Goal: Check status: Check status

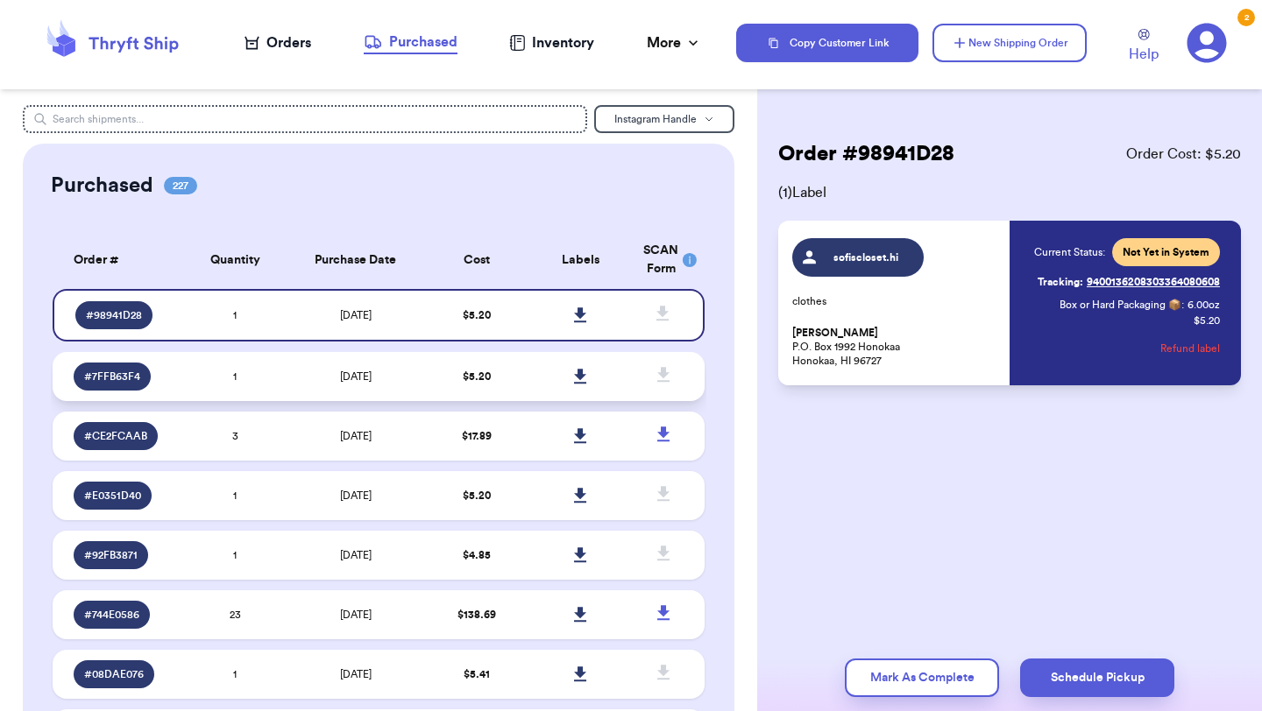
click at [403, 379] on td "[DATE]" at bounding box center [355, 376] width 137 height 49
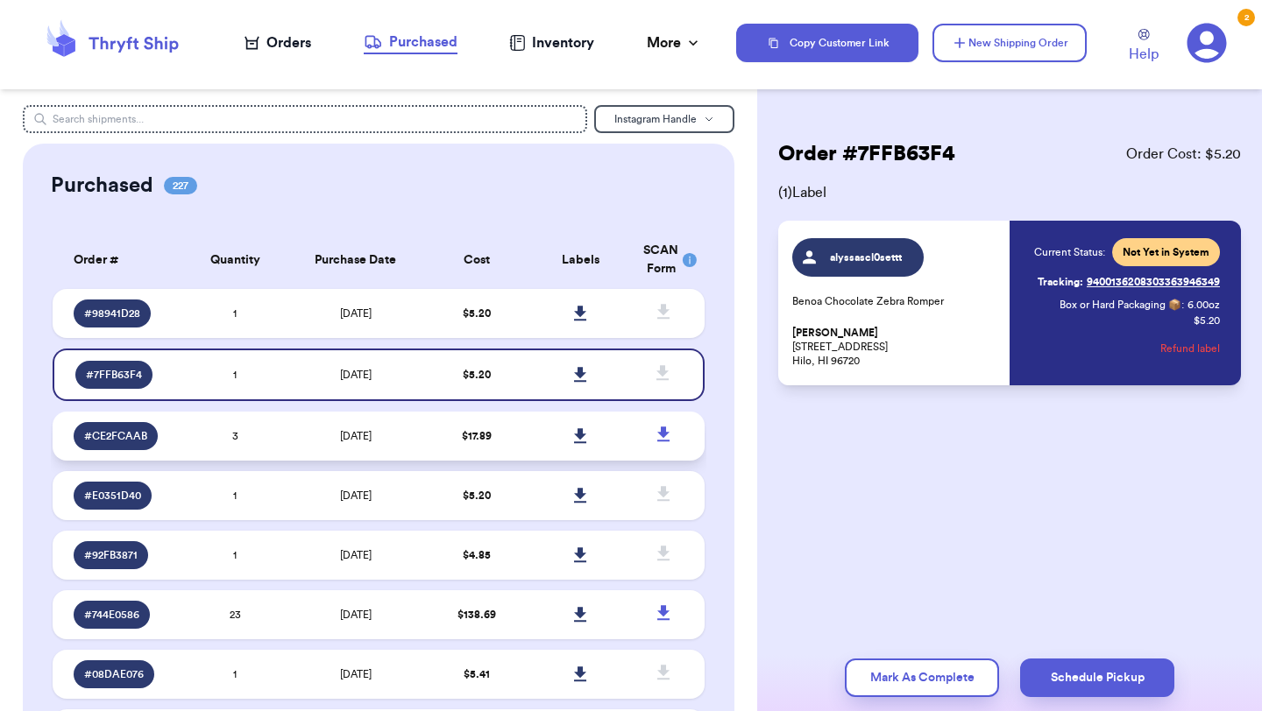
click at [411, 441] on td "[DATE]" at bounding box center [355, 436] width 137 height 49
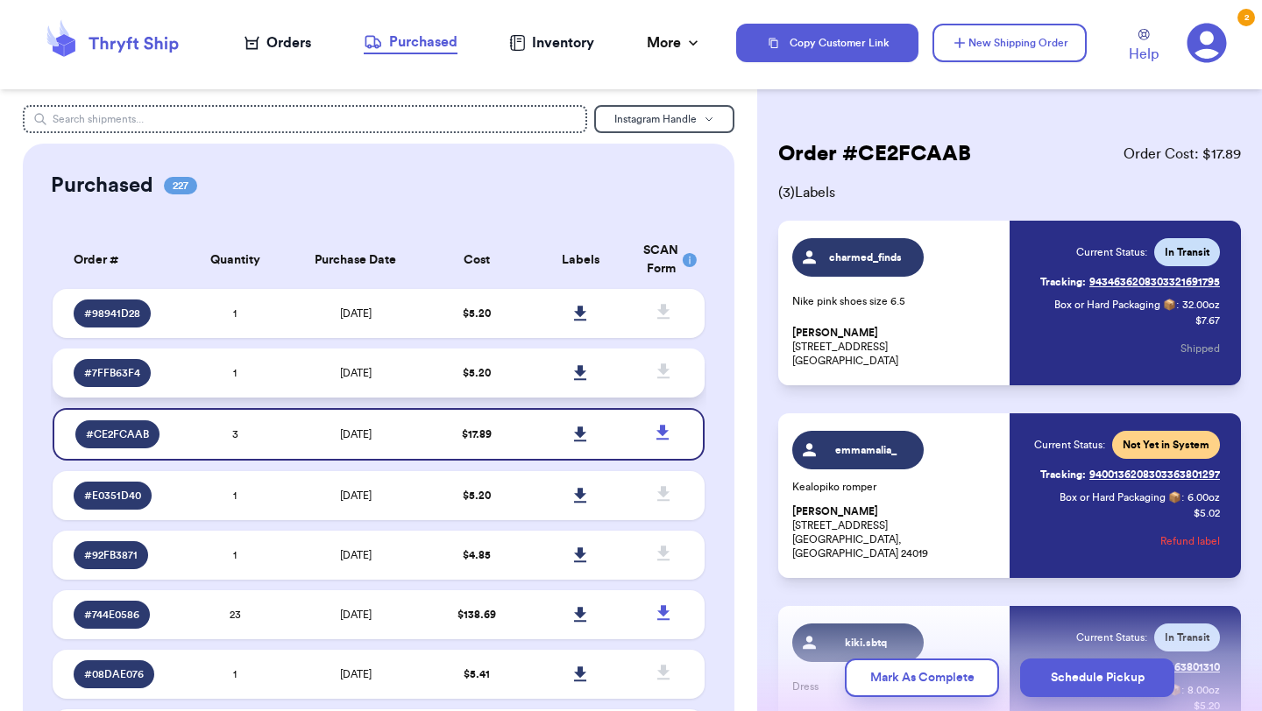
click at [305, 379] on td "[DATE]" at bounding box center [355, 373] width 137 height 49
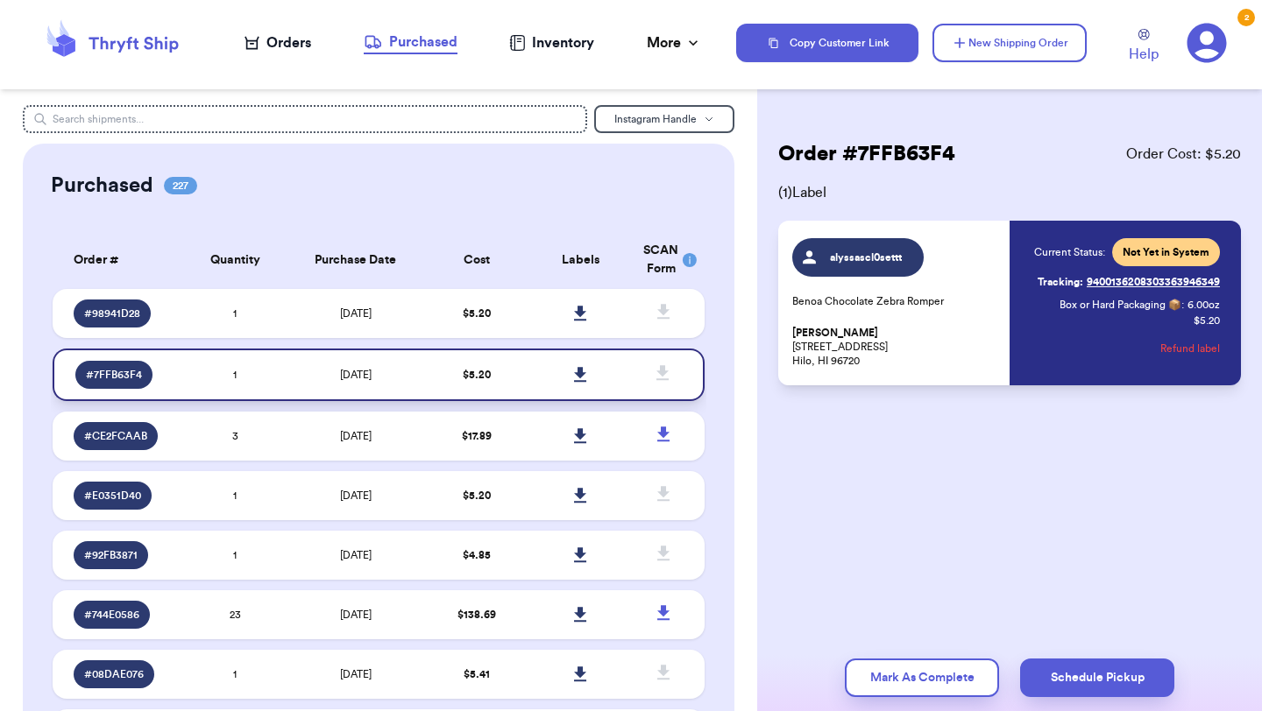
click at [577, 376] on icon at bounding box center [580, 375] width 13 height 16
click at [520, 327] on td "$ 5.20" at bounding box center [476, 313] width 104 height 49
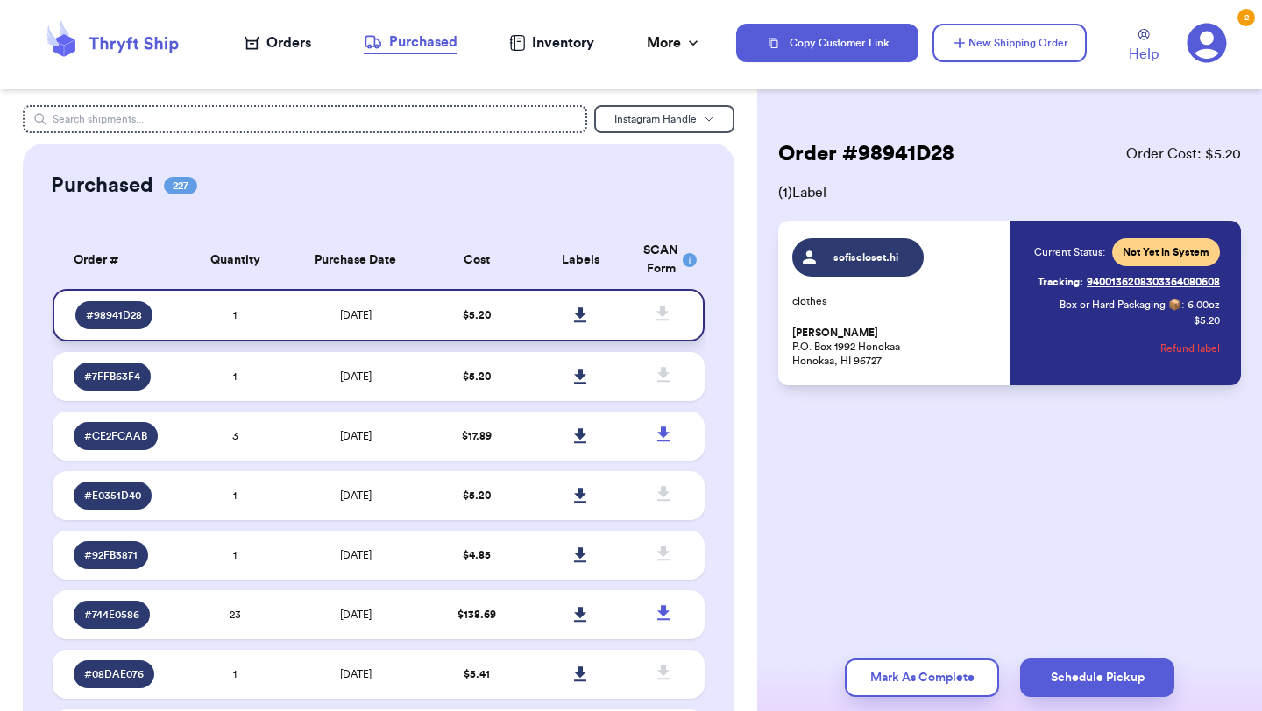
click at [584, 314] on icon at bounding box center [580, 315] width 12 height 15
